Goal: Information Seeking & Learning: Learn about a topic

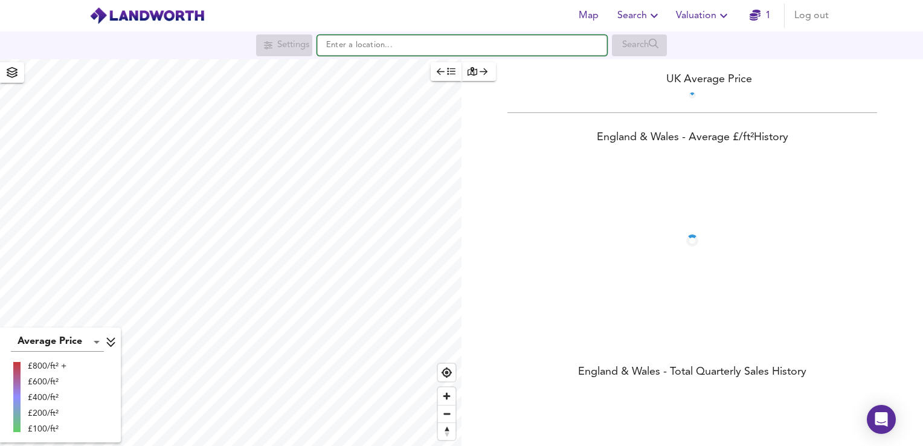
click at [367, 48] on input "text" at bounding box center [462, 45] width 290 height 21
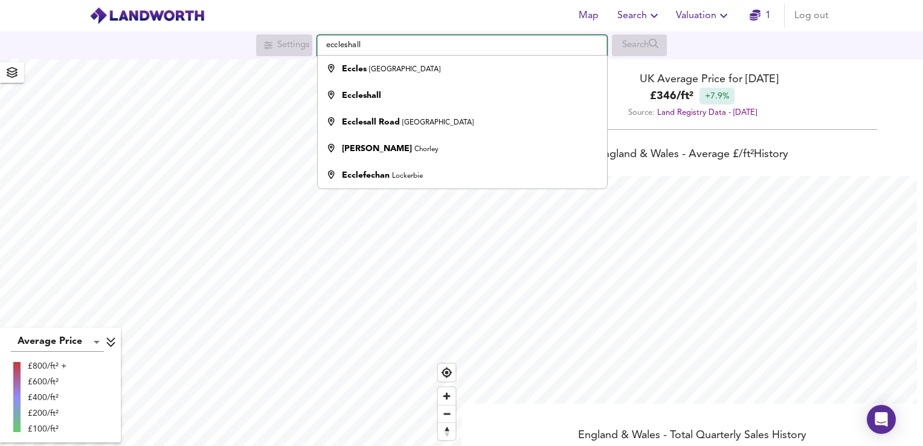
scroll to position [446, 923]
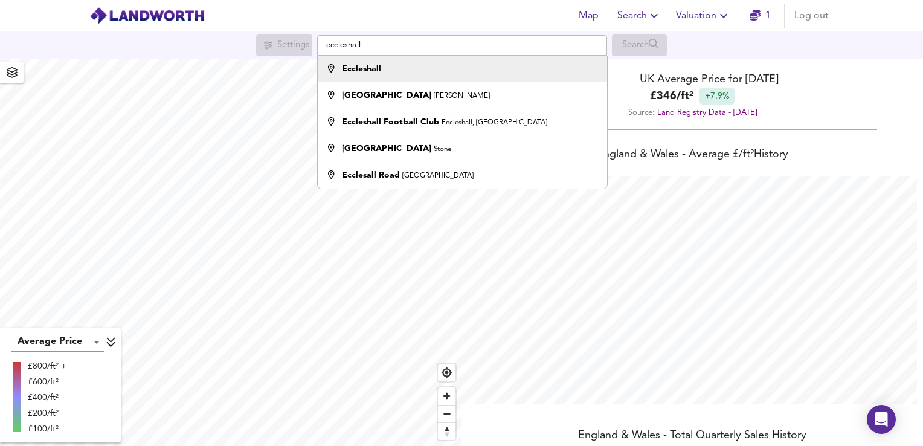
click at [378, 70] on strong "Eccleshall" at bounding box center [361, 69] width 39 height 8
type input "Eccleshall"
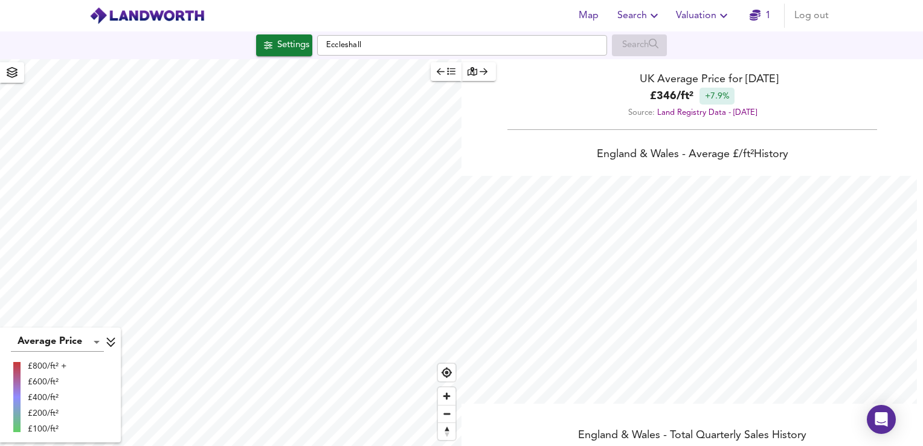
checkbox input "false"
checkbox input "true"
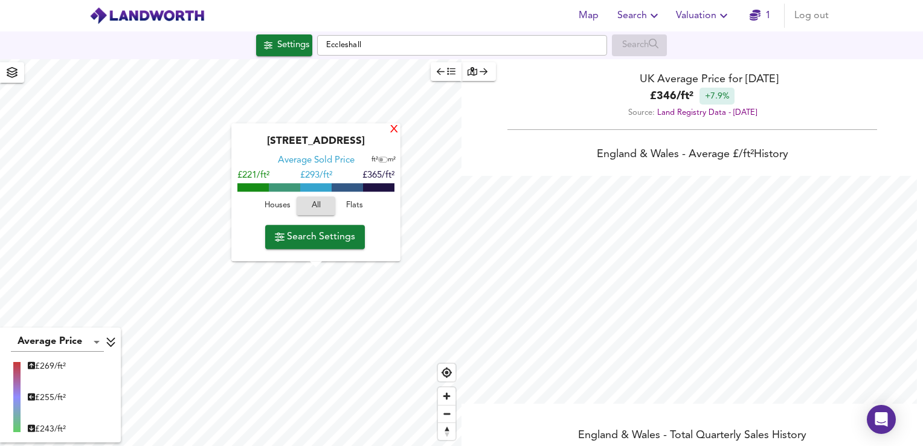
click at [393, 133] on div "X" at bounding box center [394, 129] width 10 height 11
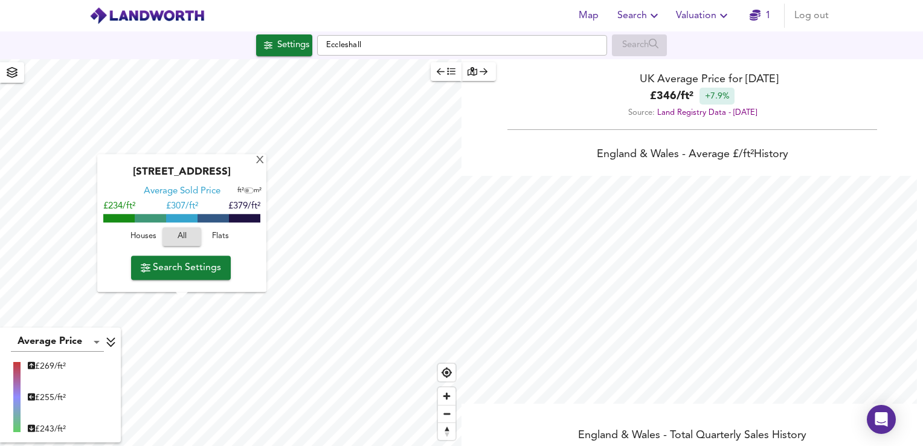
click at [77, 328] on div "Average Price landworth £ 269/ft² £ 255/ft² £ 243/ft²" at bounding box center [60, 385] width 121 height 115
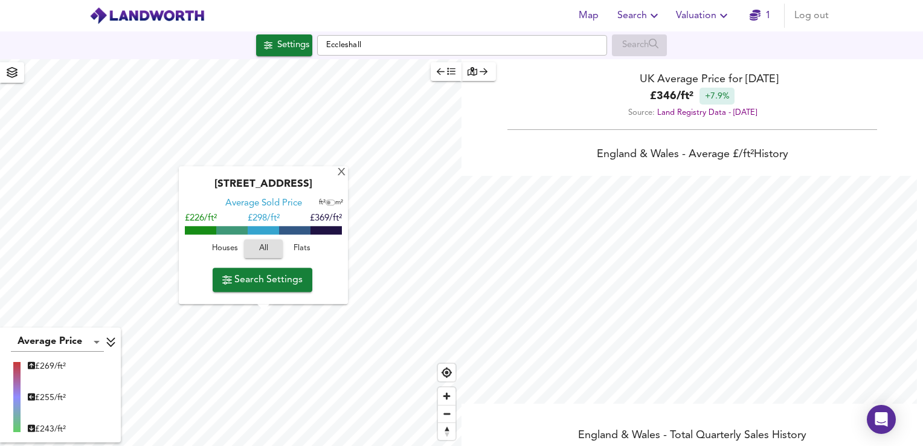
click at [320, 274] on div "X Badgers Croft, ST21 6DS Average Sold Price ft² m² £226/ft² £ 298/ft² £369/ft²…" at bounding box center [231, 252] width 462 height 387
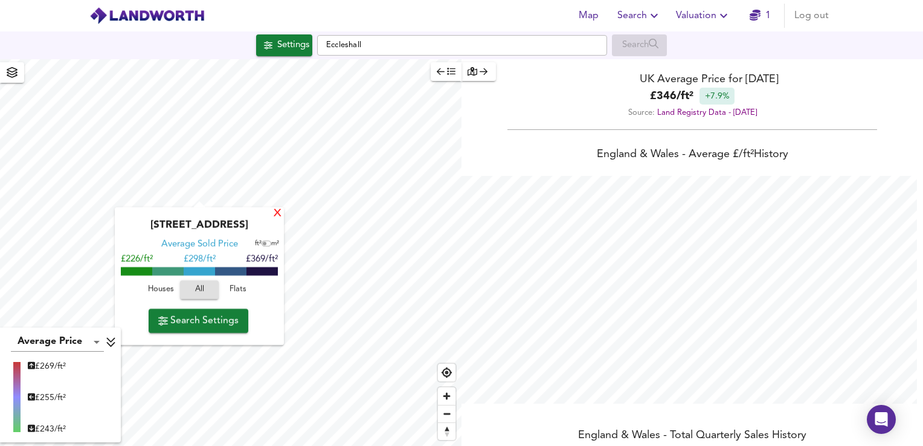
click at [279, 214] on div "X" at bounding box center [278, 213] width 10 height 11
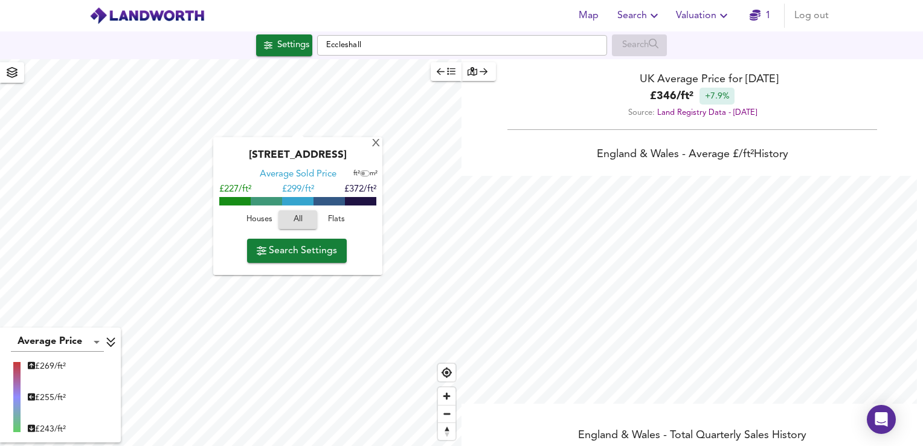
type input "568"
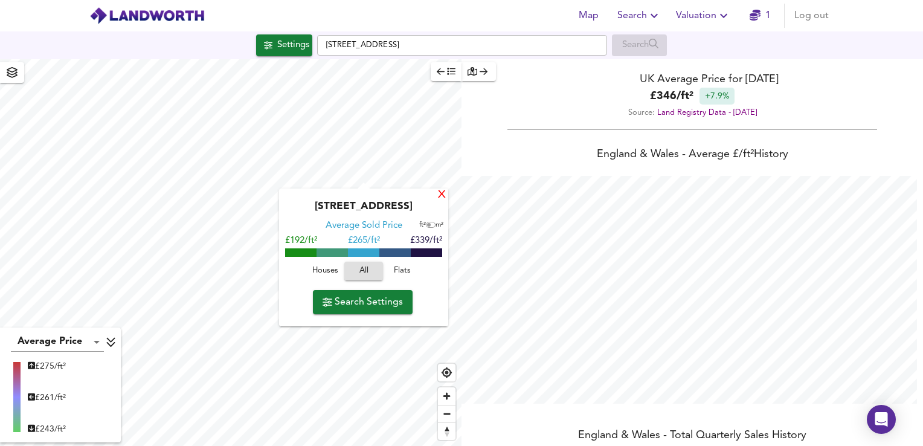
click at [440, 199] on div "X" at bounding box center [442, 195] width 10 height 11
